Goal: Information Seeking & Learning: Learn about a topic

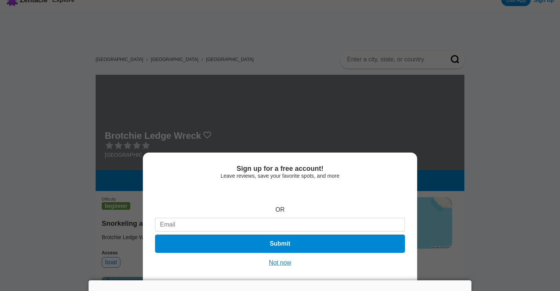
scroll to position [15, 0]
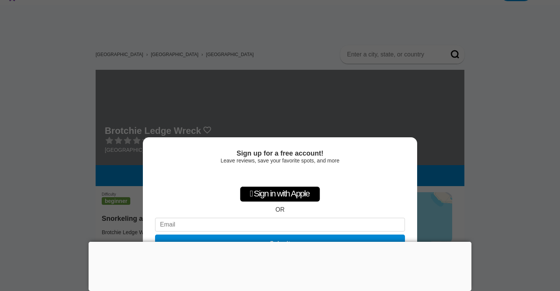
click at [281, 242] on div at bounding box center [280, 242] width 383 height 0
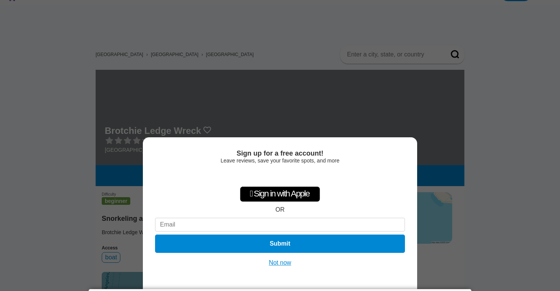
click at [283, 261] on button "Not now" at bounding box center [280, 263] width 27 height 8
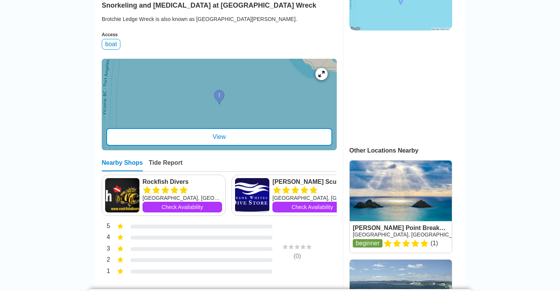
scroll to position [227, 0]
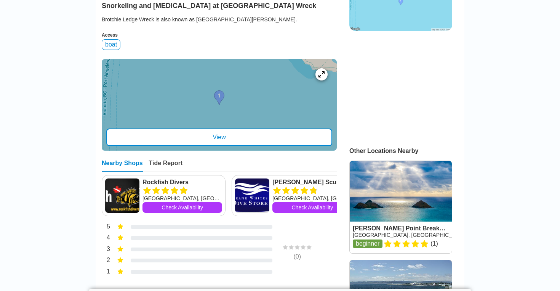
click at [269, 146] on div "View" at bounding box center [219, 137] width 226 height 18
